Goal: Transaction & Acquisition: Purchase product/service

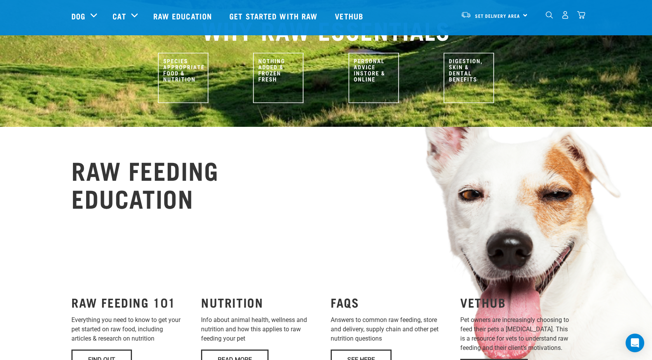
scroll to position [398, 0]
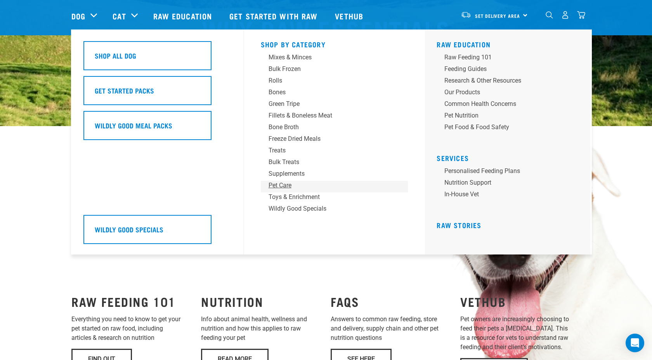
click at [278, 186] on div "Pet Care" at bounding box center [329, 185] width 121 height 9
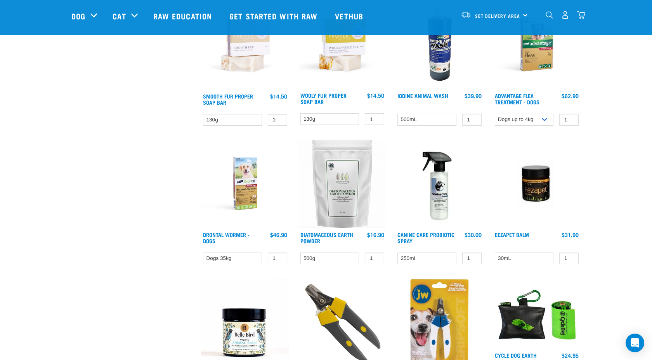
scroll to position [532, 0]
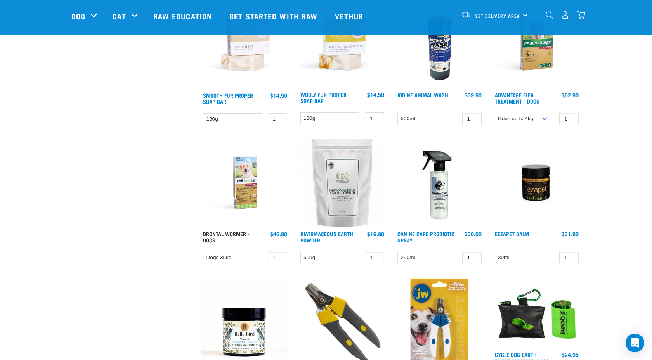
click at [234, 233] on link "Drontal Wormer - Dogs" at bounding box center [226, 237] width 47 height 9
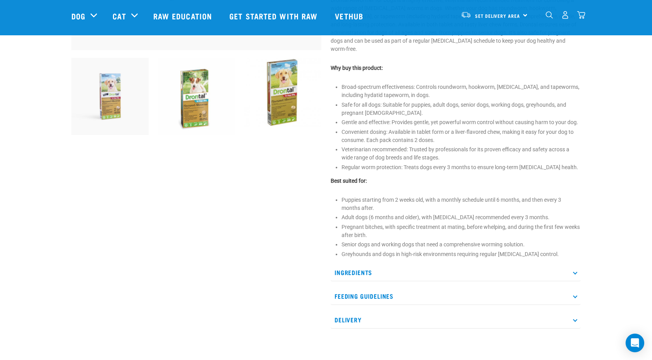
scroll to position [258, 0]
click at [377, 287] on p "Feeding Guidelines" at bounding box center [456, 295] width 250 height 17
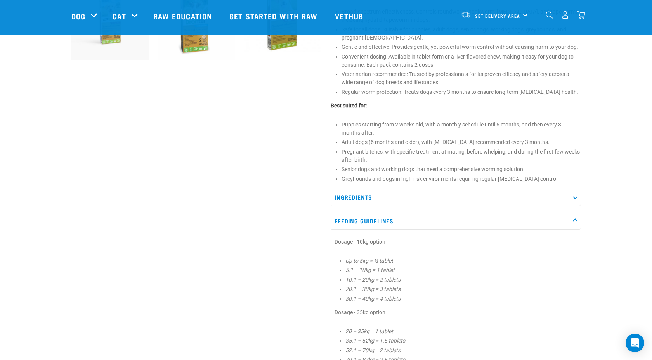
scroll to position [0, 0]
